Goal: Task Accomplishment & Management: Complete application form

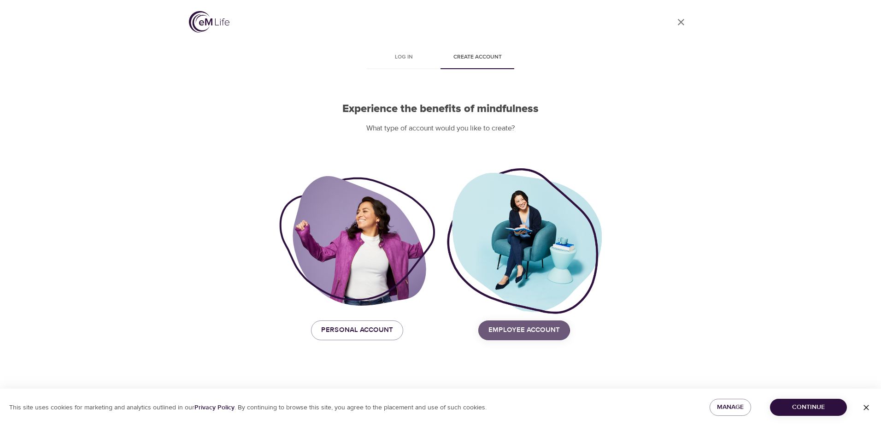
click at [511, 329] on span "Employee Account" at bounding box center [524, 330] width 71 height 12
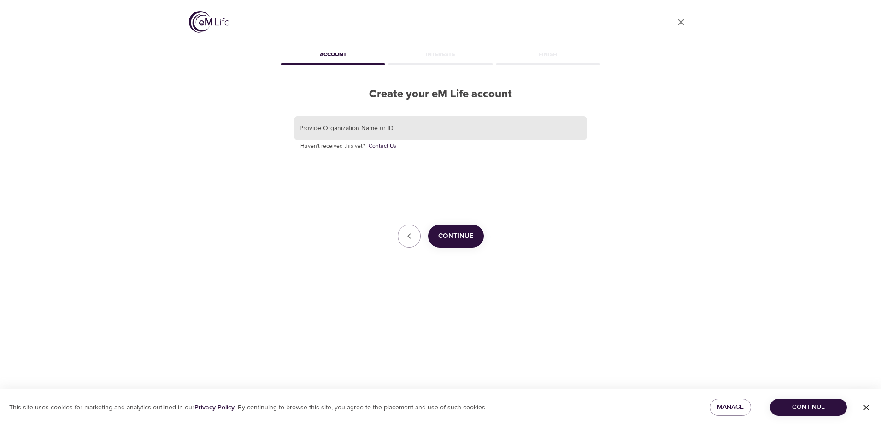
click at [411, 127] on input "text" at bounding box center [440, 128] width 293 height 25
click at [385, 127] on input "text" at bounding box center [440, 128] width 293 height 25
type input "Korn Ferry"
click at [457, 234] on span "Continue" at bounding box center [455, 236] width 35 height 12
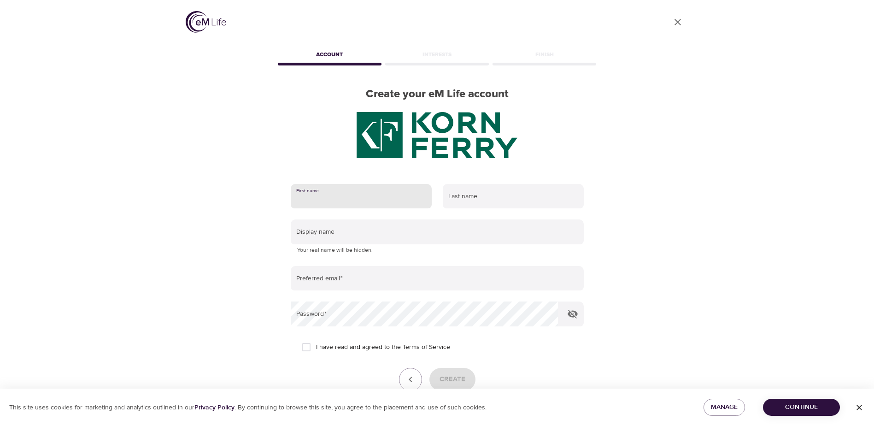
click at [318, 200] on input "text" at bounding box center [361, 196] width 141 height 25
type input "Bacon"
type input "B"
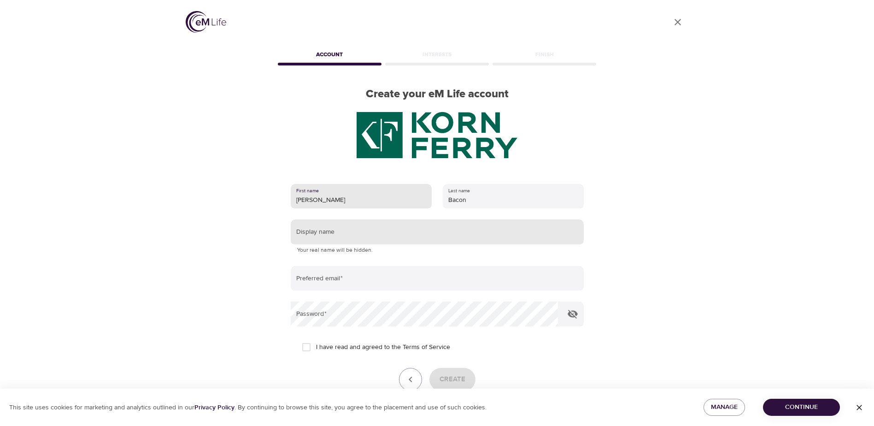
type input "[PERSON_NAME]"
click at [508, 241] on input "text" at bounding box center [437, 231] width 293 height 25
click at [430, 238] on input "text" at bounding box center [437, 231] width 293 height 25
type input "[PERSON_NAME]"
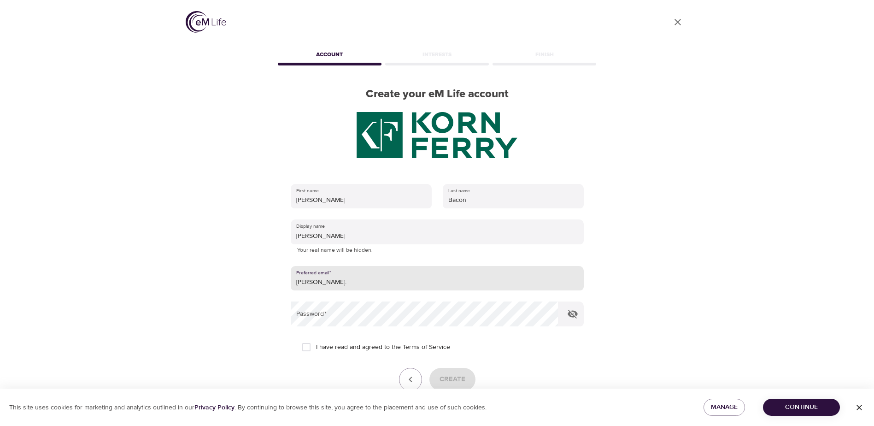
type input "[PERSON_NAME][EMAIL_ADDRESS][PERSON_NAME][DOMAIN_NAME]"
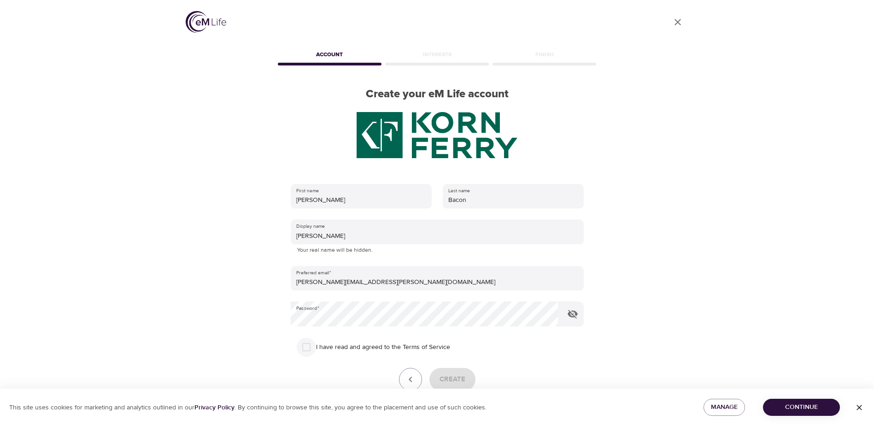
drag, startPoint x: 305, startPoint y: 348, endPoint x: 310, endPoint y: 349, distance: 5.6
click at [306, 348] on input "I have read and agreed to the Terms of Service" at bounding box center [306, 346] width 19 height 19
checkbox input "true"
click at [468, 383] on button "Create" at bounding box center [453, 379] width 46 height 23
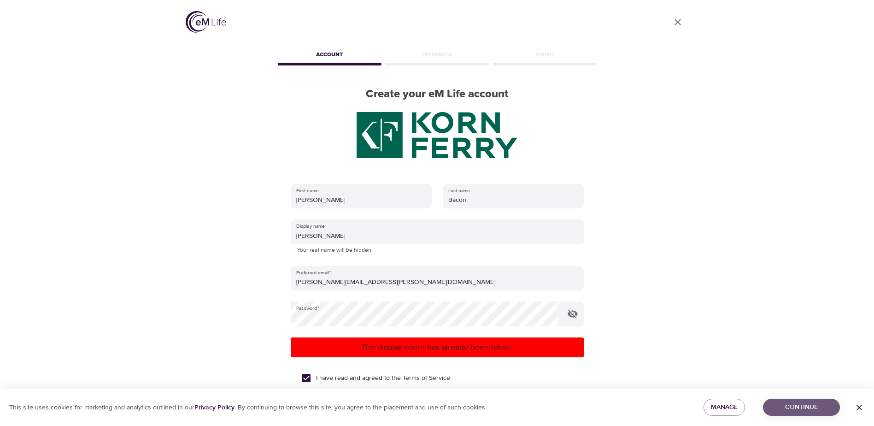
click at [809, 406] on span "Continue" at bounding box center [802, 407] width 62 height 12
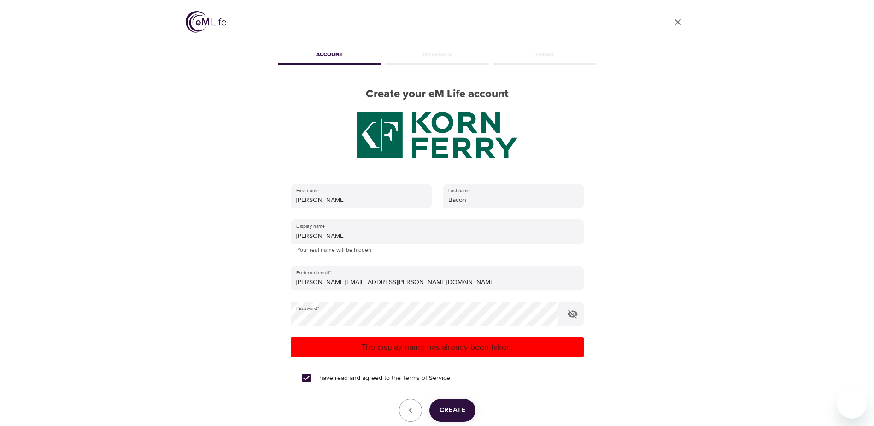
click at [447, 407] on span "Create" at bounding box center [453, 410] width 26 height 12
